Goal: Task Accomplishment & Management: Manage account settings

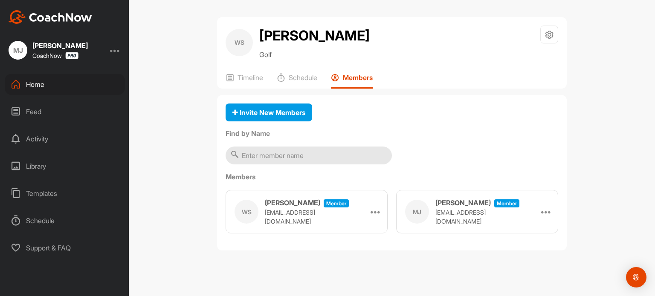
click at [48, 81] on div "Home" at bounding box center [65, 84] width 120 height 21
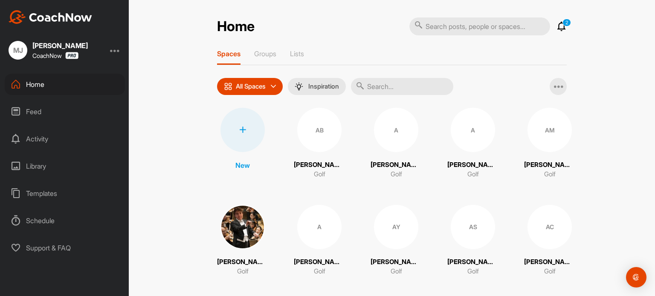
click at [428, 22] on input "text" at bounding box center [479, 26] width 141 height 18
type input "mick"
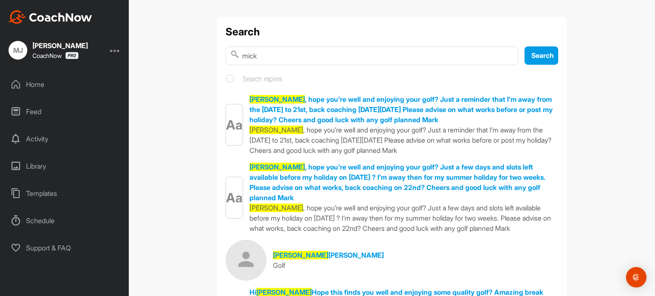
click at [39, 91] on div "Home" at bounding box center [65, 84] width 120 height 21
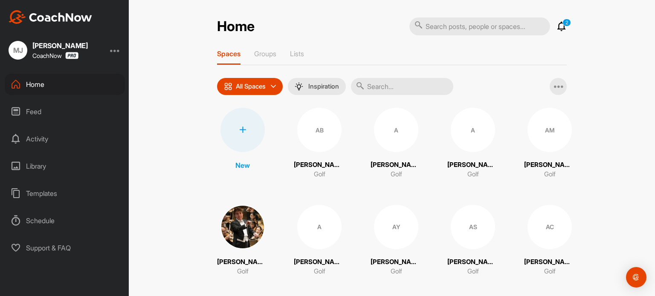
click at [446, 25] on input "text" at bounding box center [479, 26] width 141 height 18
click at [375, 88] on input "text" at bounding box center [402, 86] width 102 height 17
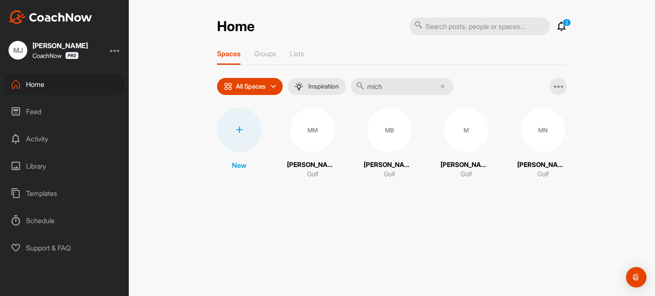
type input "mich"
click at [318, 124] on div "MM" at bounding box center [312, 130] width 44 height 44
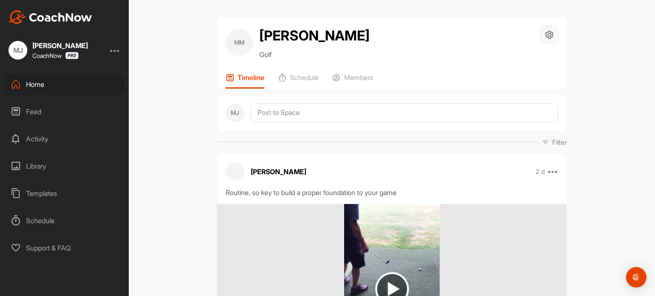
click at [545, 36] on icon at bounding box center [550, 35] width 10 height 10
click at [355, 78] on p "Members" at bounding box center [358, 77] width 29 height 9
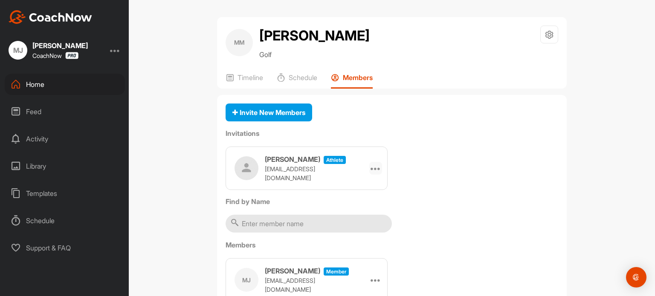
click at [372, 168] on icon at bounding box center [376, 168] width 10 height 10
click at [352, 187] on li "Edit" at bounding box center [359, 192] width 46 height 27
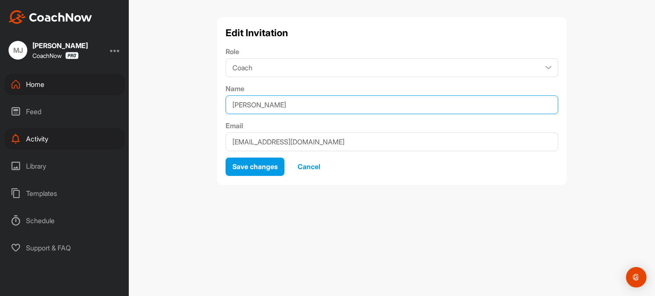
click at [247, 105] on input "[PERSON_NAME]" at bounding box center [392, 105] width 333 height 19
type input "[PERSON_NAME]"
click at [247, 141] on input "[EMAIL_ADDRESS][DOMAIN_NAME]" at bounding box center [392, 142] width 333 height 19
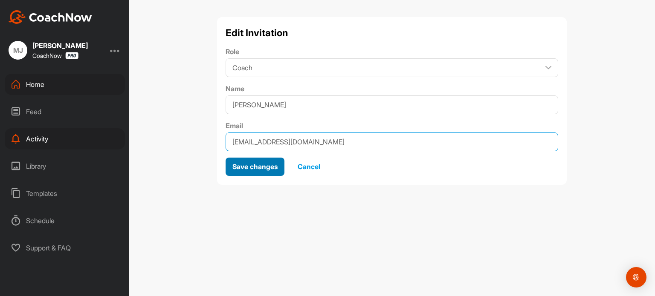
type input "[EMAIL_ADDRESS][DOMAIN_NAME]"
click at [252, 173] on button "Save changes" at bounding box center [255, 167] width 59 height 18
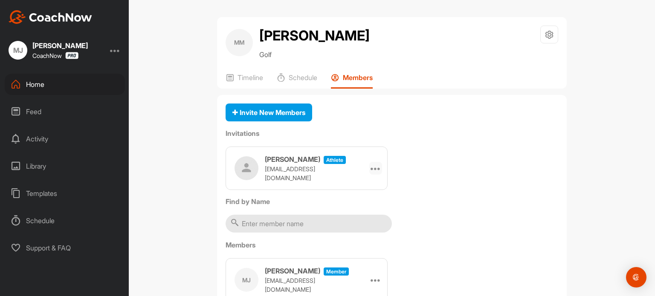
click at [372, 166] on icon at bounding box center [376, 168] width 10 height 10
click at [363, 220] on li "Re-send" at bounding box center [359, 219] width 46 height 27
click at [371, 165] on icon at bounding box center [376, 168] width 10 height 10
click at [353, 223] on li "Re-send" at bounding box center [359, 219] width 46 height 27
click at [369, 169] on div at bounding box center [375, 168] width 13 height 13
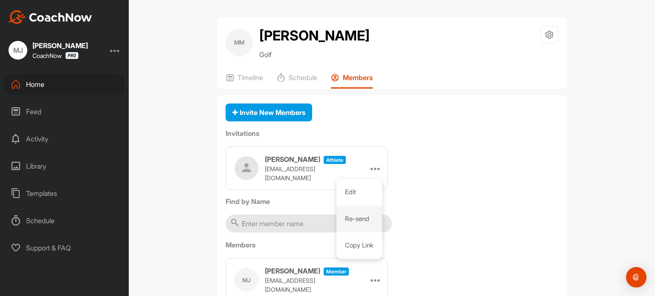
click at [357, 216] on li "Re-send" at bounding box center [359, 219] width 46 height 27
